Goal: Contribute content: Contribute content

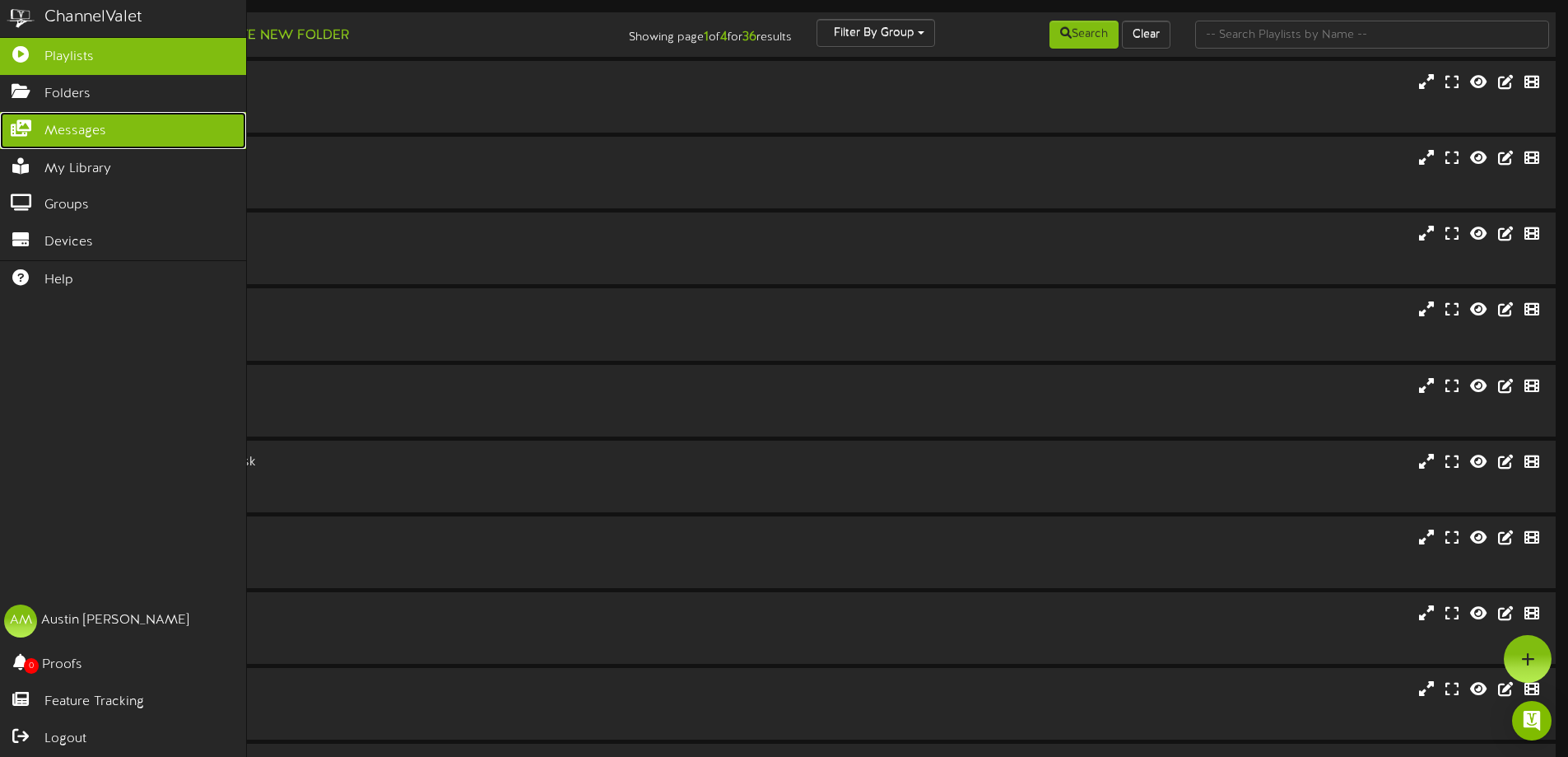
click at [38, 121] on icon at bounding box center [20, 127] width 41 height 13
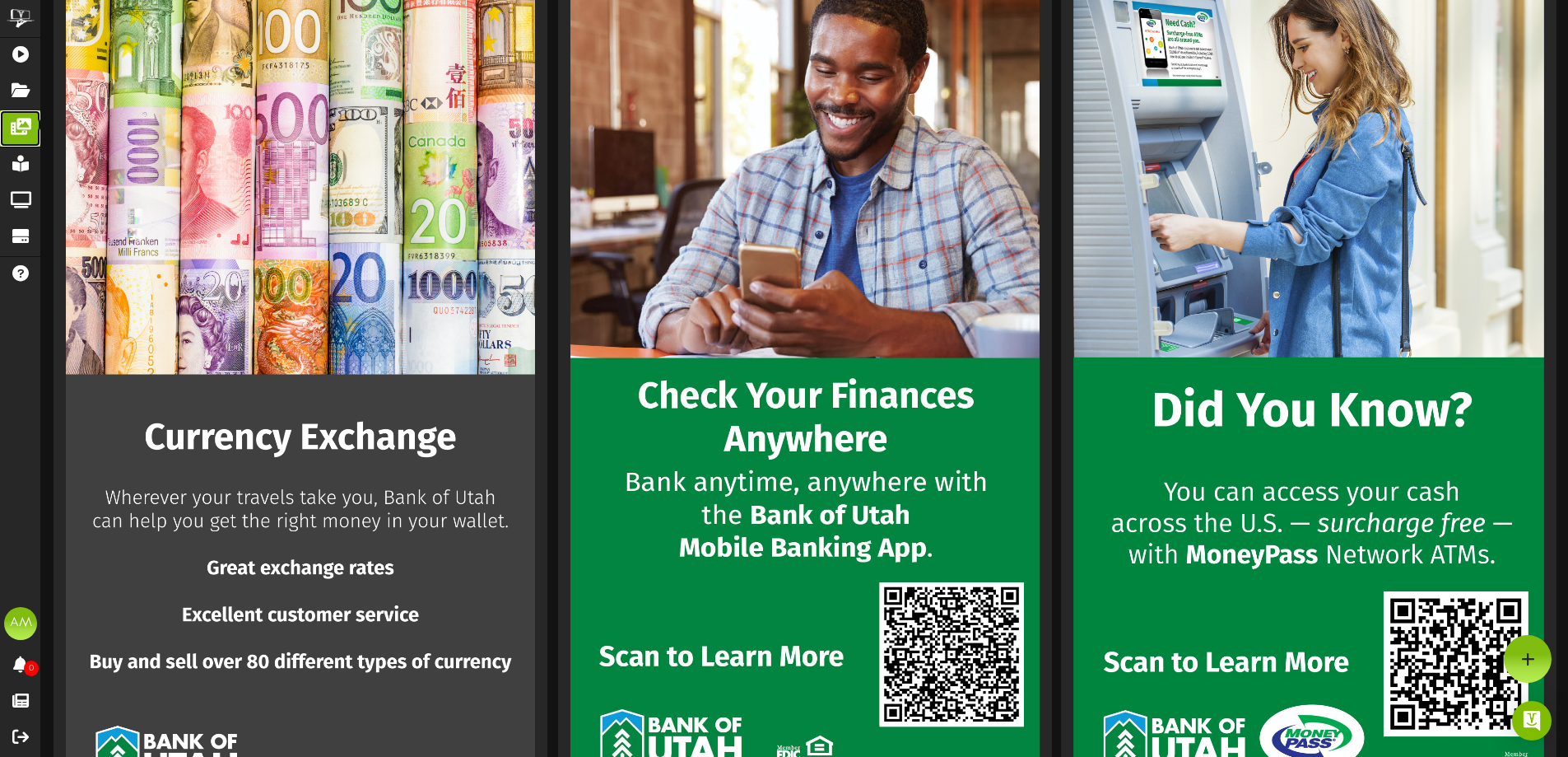
scroll to position [1894, 0]
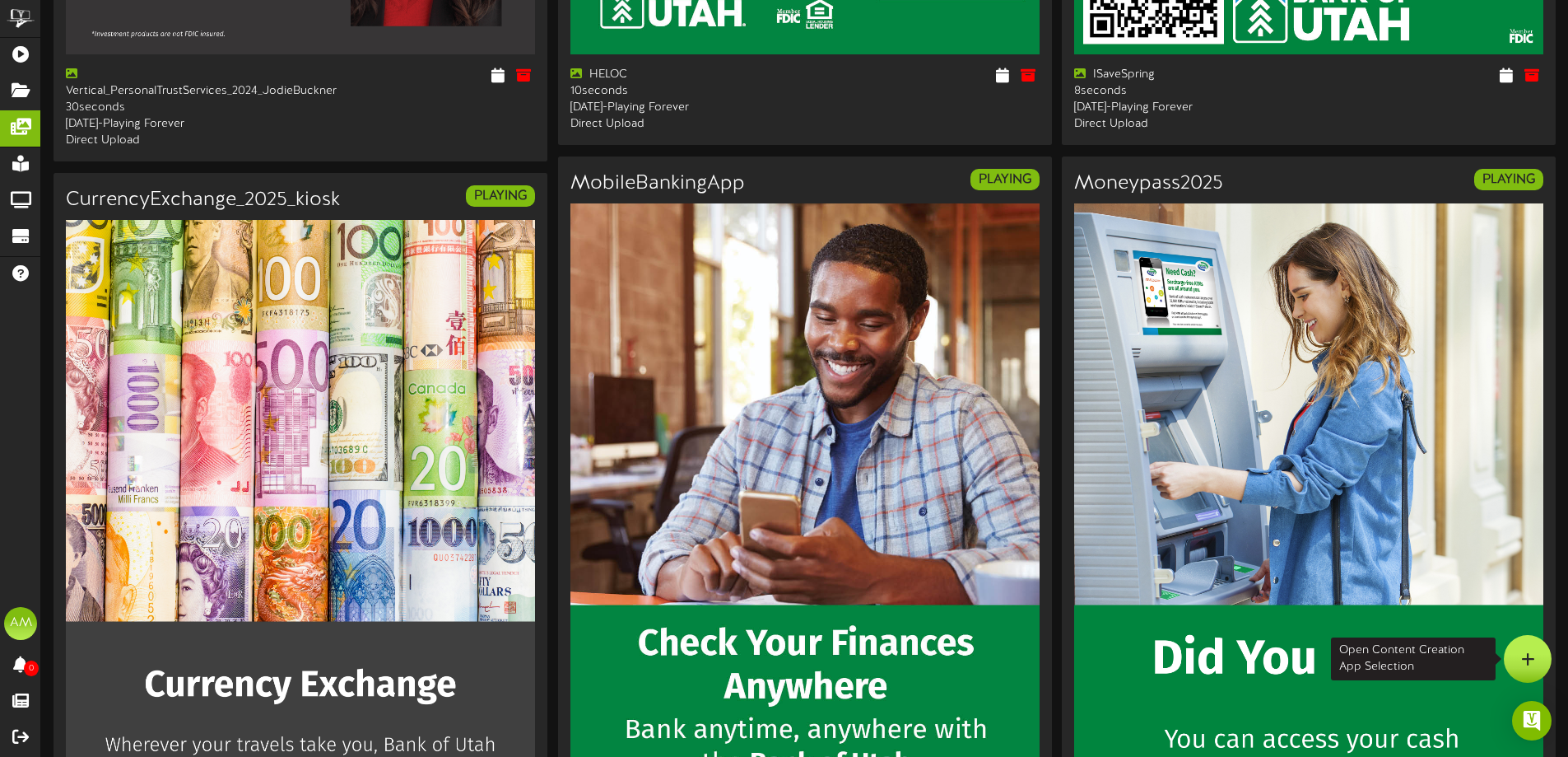
click at [1514, 658] on div at bounding box center [1527, 659] width 47 height 47
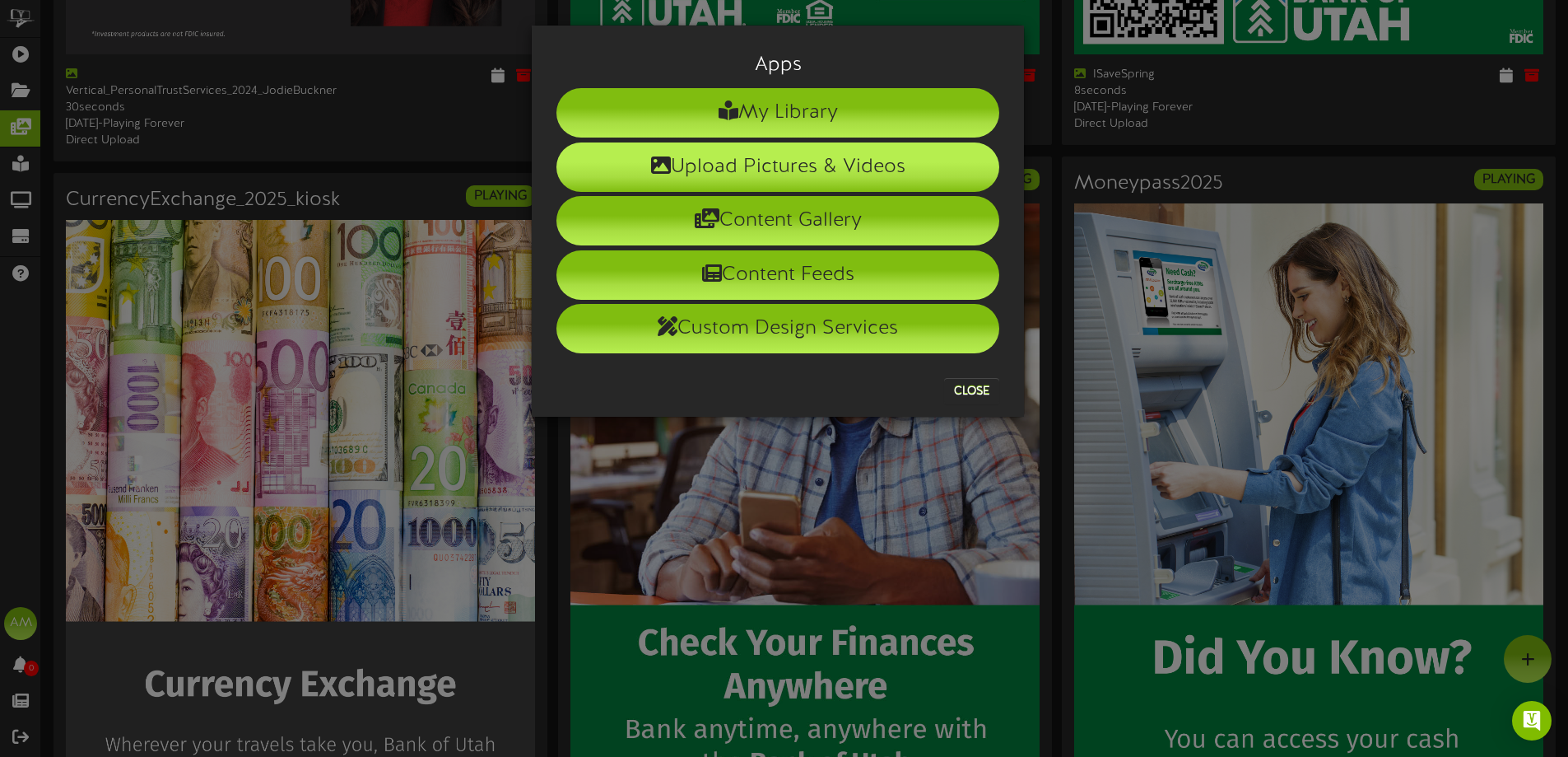
click at [784, 179] on li "Upload Pictures & Videos" at bounding box center [778, 167] width 443 height 49
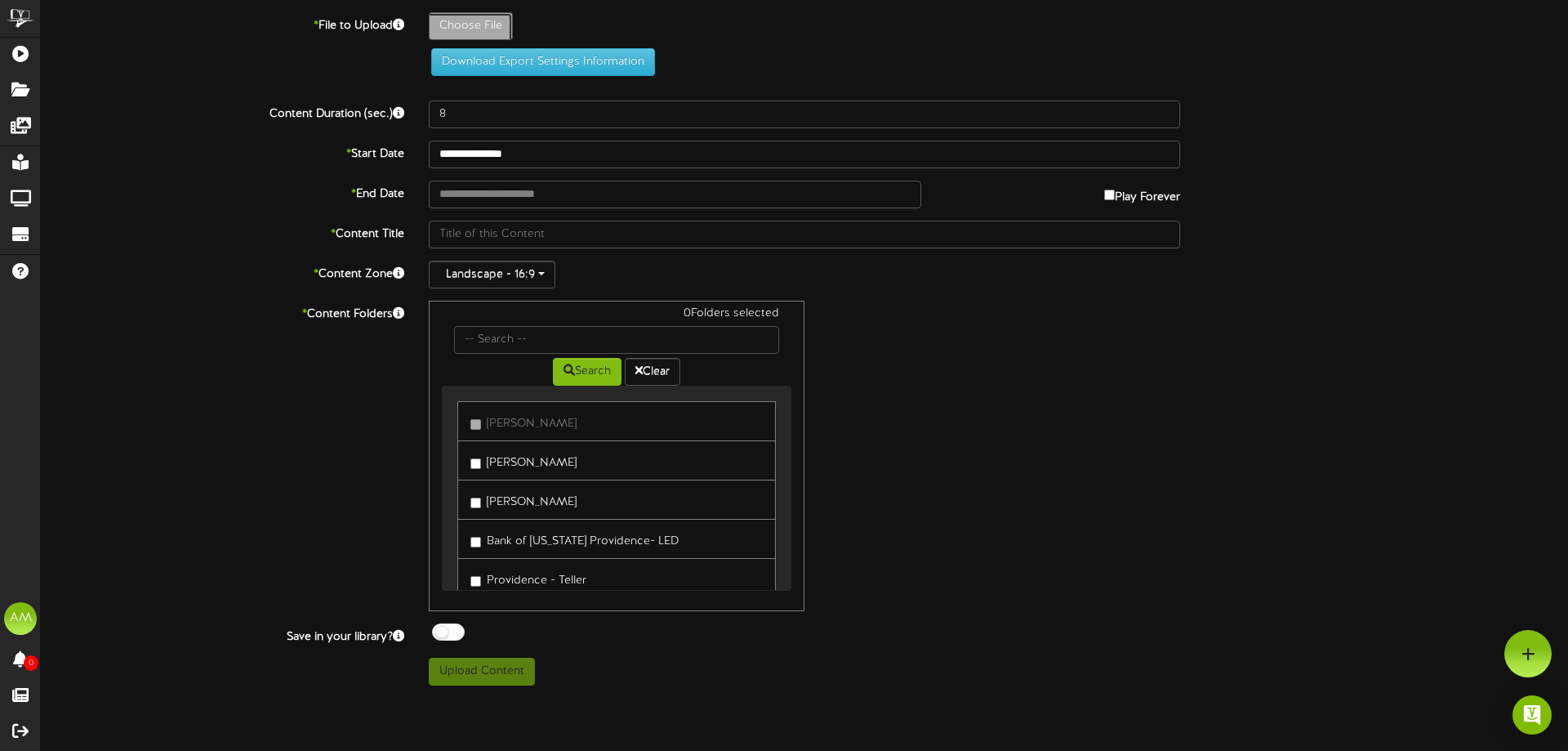
type input "**********"
type input "WTWRecap"
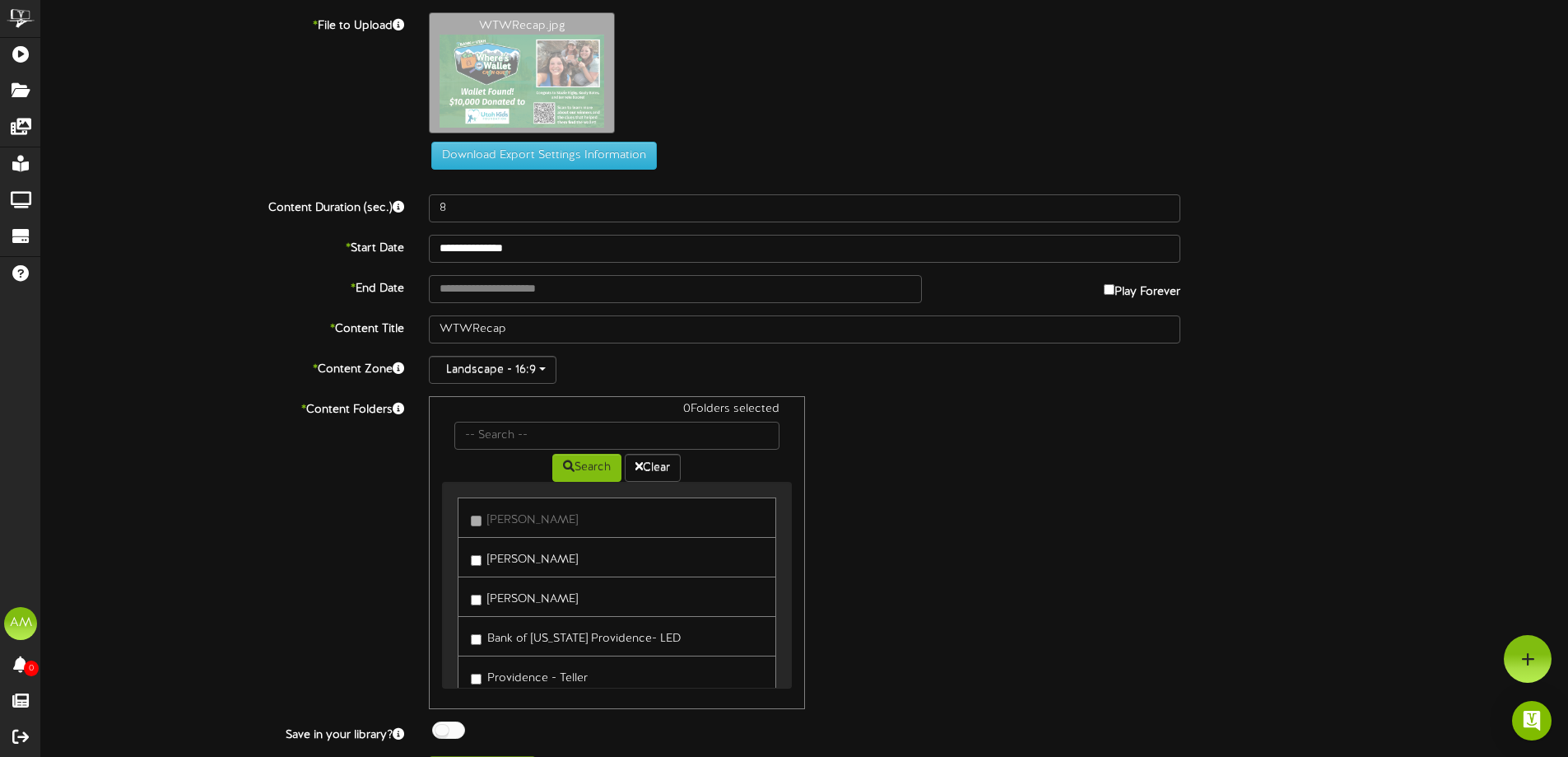
click at [565, 552] on link "[PERSON_NAME]" at bounding box center [616, 557] width 318 height 40
click at [563, 553] on label "[PERSON_NAME]" at bounding box center [524, 557] width 107 height 22
click at [547, 580] on link "[PERSON_NAME]" at bounding box center [616, 597] width 318 height 40
click at [545, 595] on label "[PERSON_NAME]" at bounding box center [524, 597] width 107 height 22
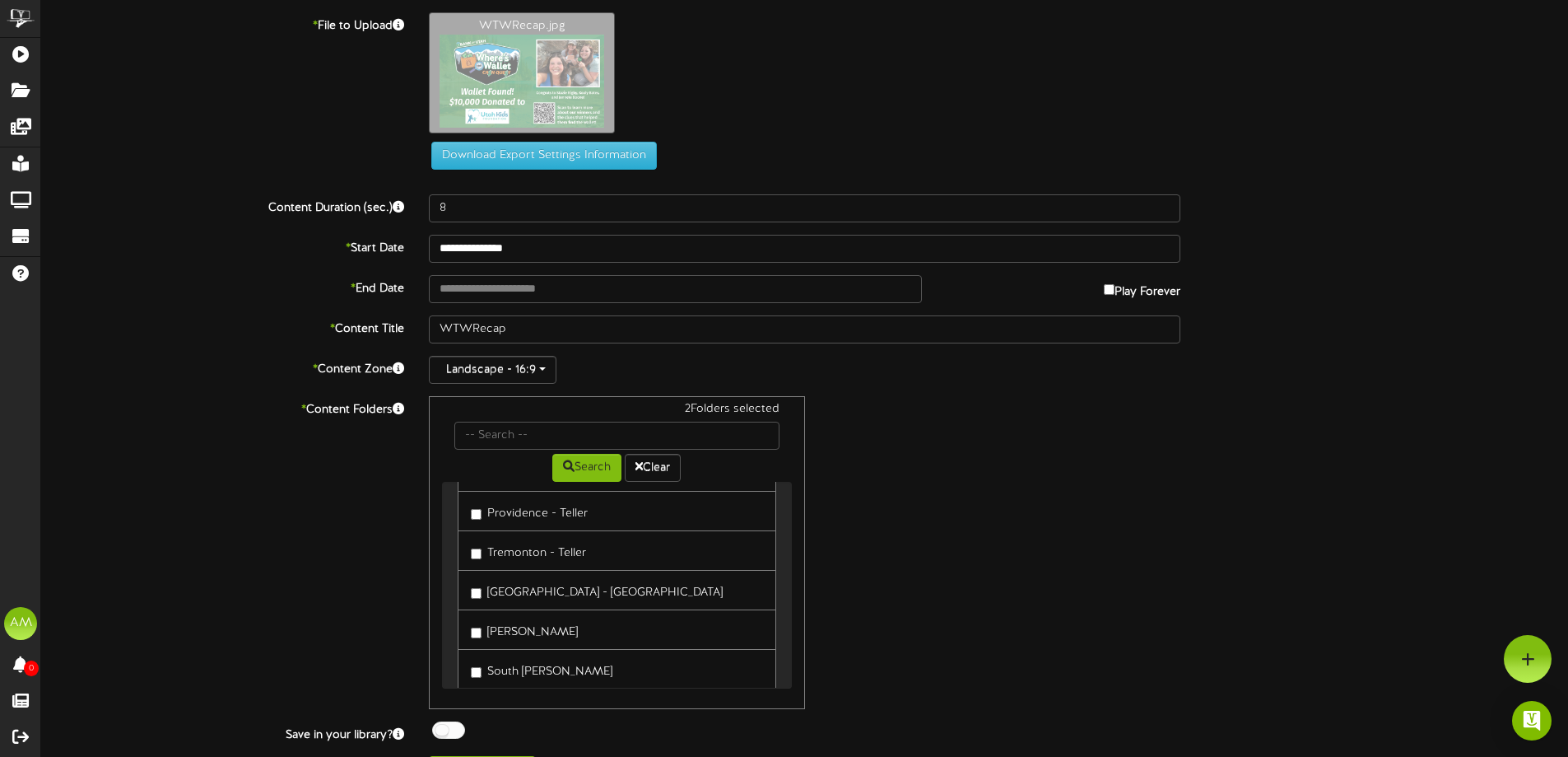
scroll to position [82, 0]
click at [554, 590] on label "Providence - Teller" at bounding box center [529, 593] width 117 height 22
click at [559, 621] on label "Tremonton - Teller" at bounding box center [528, 632] width 116 height 22
drag, startPoint x: 579, startPoint y: 667, endPoint x: 575, endPoint y: 653, distance: 14.6
click at [578, 666] on label "[GEOGRAPHIC_DATA] - [GEOGRAPHIC_DATA]" at bounding box center [596, 672] width 252 height 22
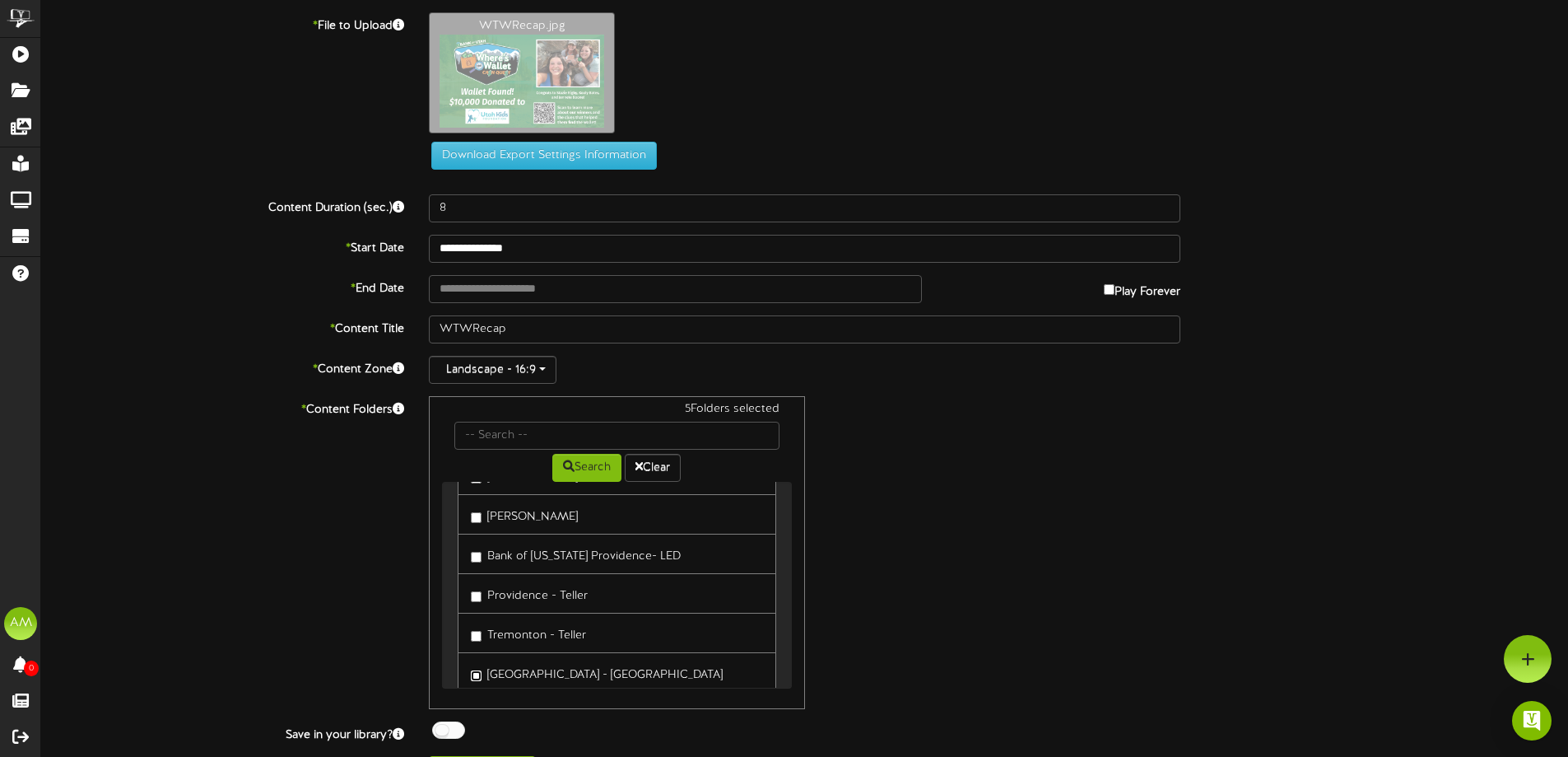
scroll to position [165, 0]
click at [558, 629] on label "[PERSON_NAME]" at bounding box center [524, 629] width 107 height 22
click at [571, 659] on label "South [PERSON_NAME]" at bounding box center [541, 669] width 141 height 22
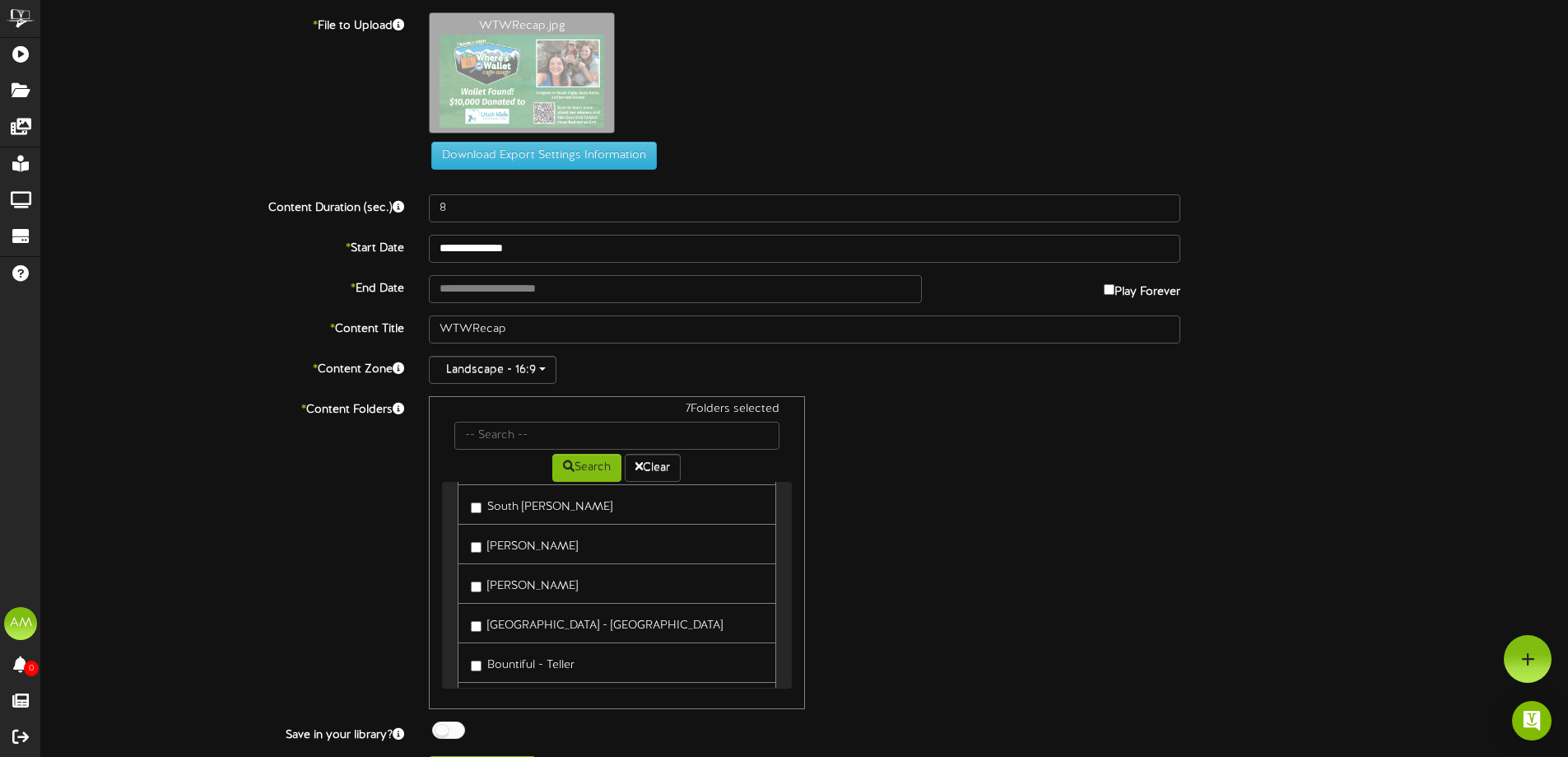
click at [521, 543] on label "[PERSON_NAME]" at bounding box center [524, 544] width 107 height 22
click at [549, 656] on label "Bountiful - Teller" at bounding box center [523, 662] width 104 height 22
click at [532, 626] on label "[GEOGRAPHIC_DATA] - [GEOGRAPHIC_DATA]" at bounding box center [596, 622] width 252 height 22
click at [514, 598] on link "[PERSON_NAME]" at bounding box center [616, 583] width 318 height 40
click at [512, 590] on label "[PERSON_NAME]" at bounding box center [524, 583] width 107 height 22
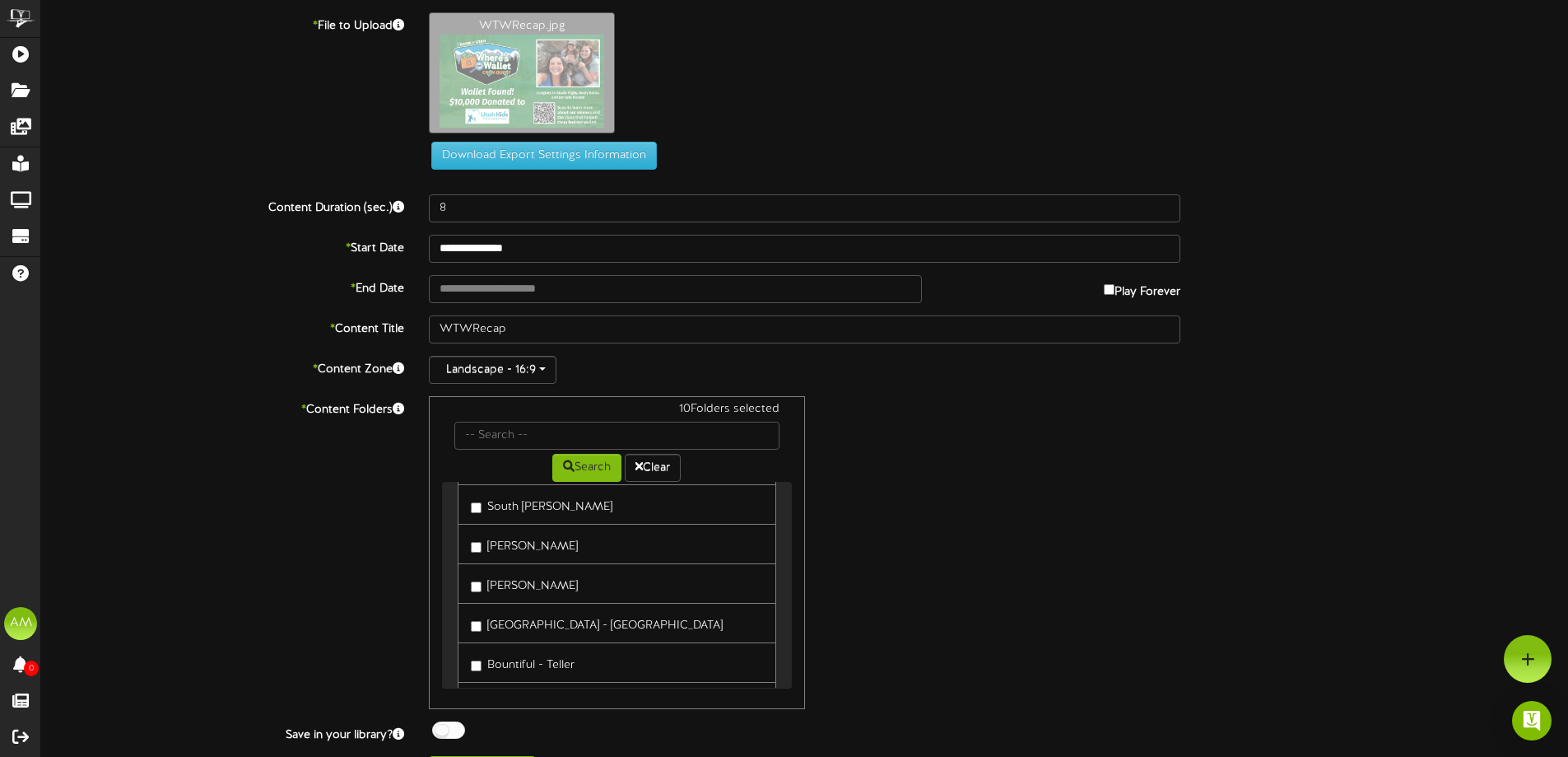
click at [540, 657] on label "Bountiful - Teller" at bounding box center [523, 662] width 104 height 22
click at [503, 574] on label "Heber City - Teller" at bounding box center [528, 577] width 115 height 22
click at [485, 529] on label "Redwood - Teller" at bounding box center [524, 537] width 108 height 22
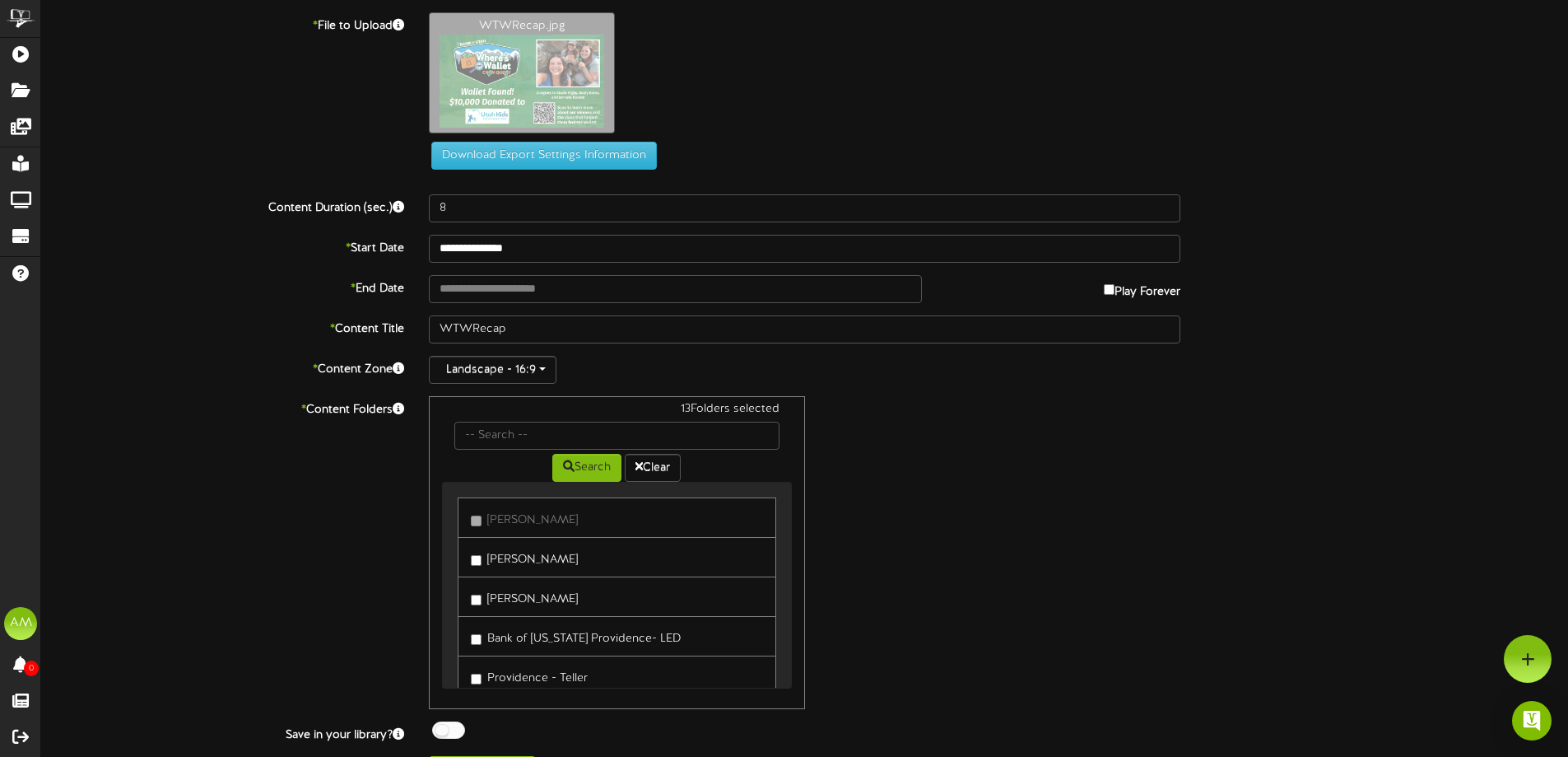
scroll to position [39, 0]
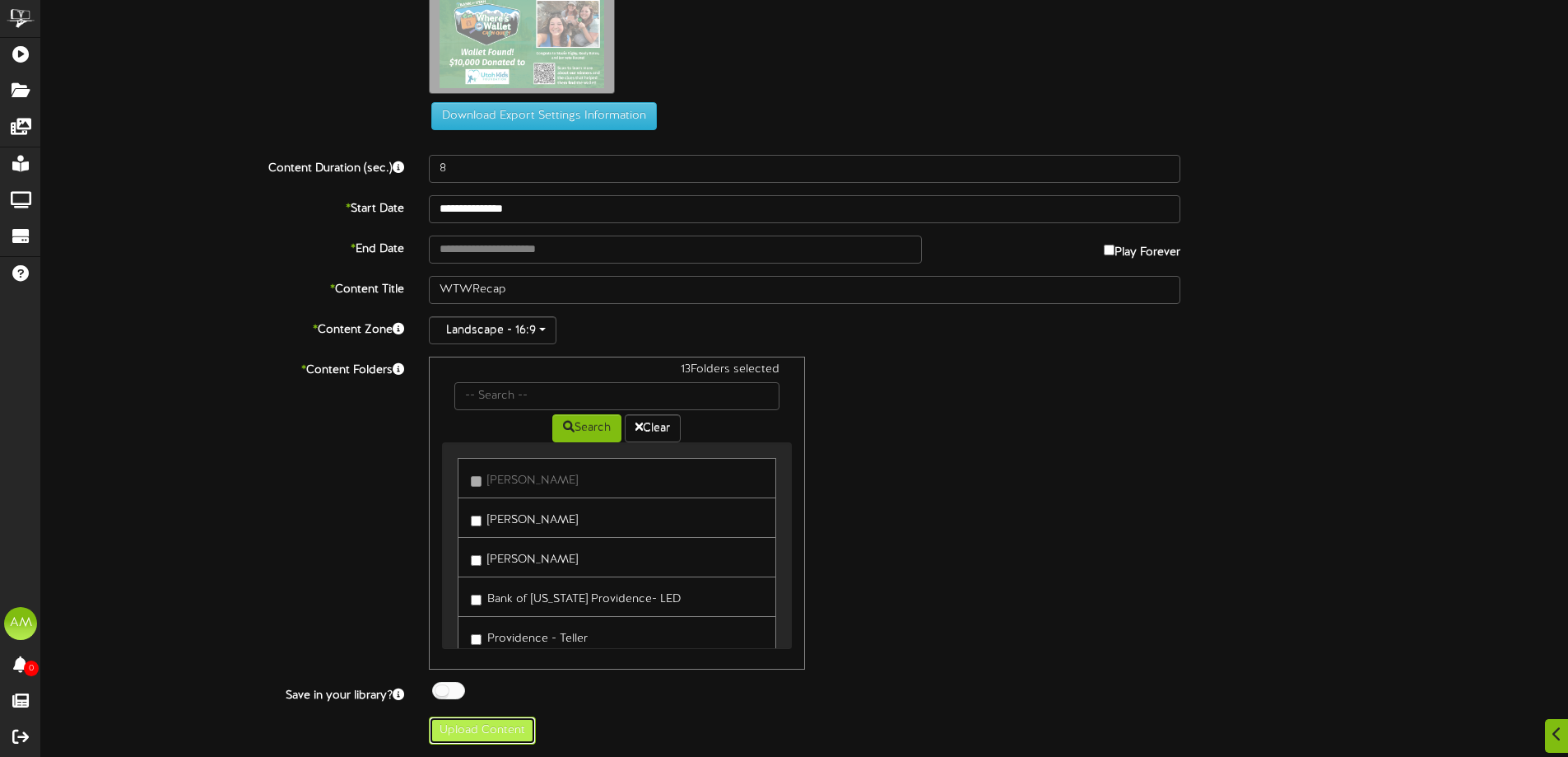
click at [524, 721] on button "Upload Content" at bounding box center [482, 730] width 107 height 28
type input "**********"
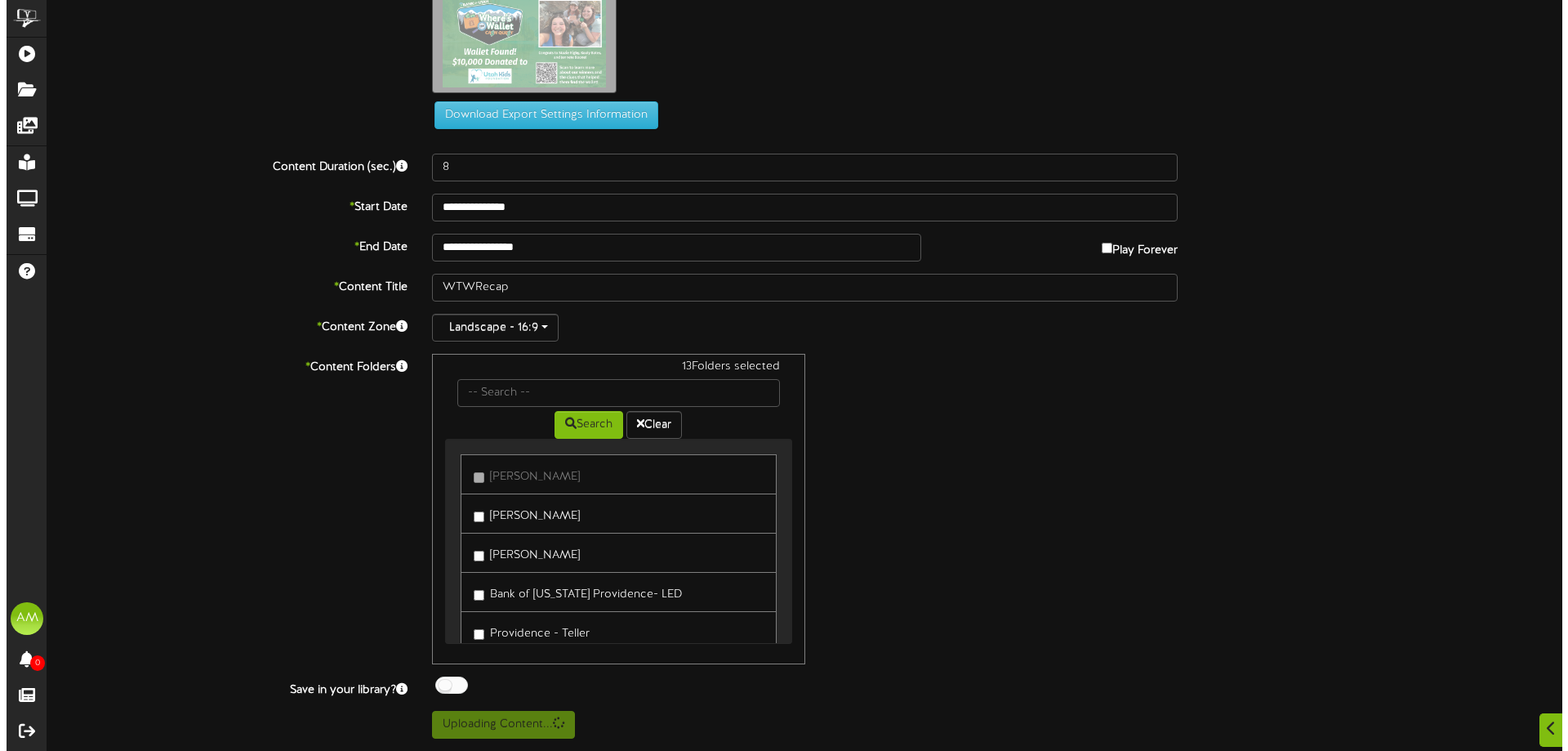
scroll to position [0, 0]
